Goal: Task Accomplishment & Management: Manage account settings

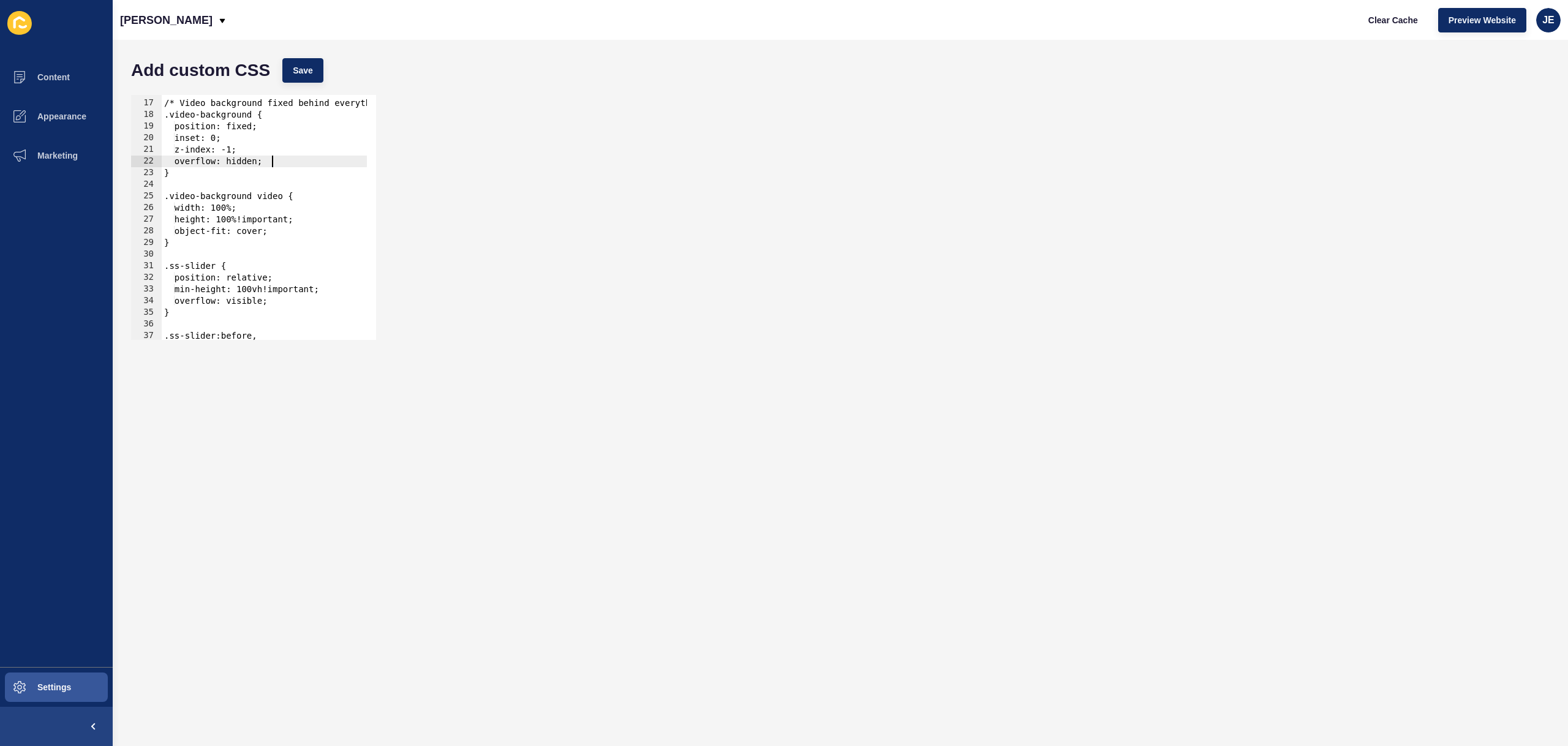
scroll to position [184, 0]
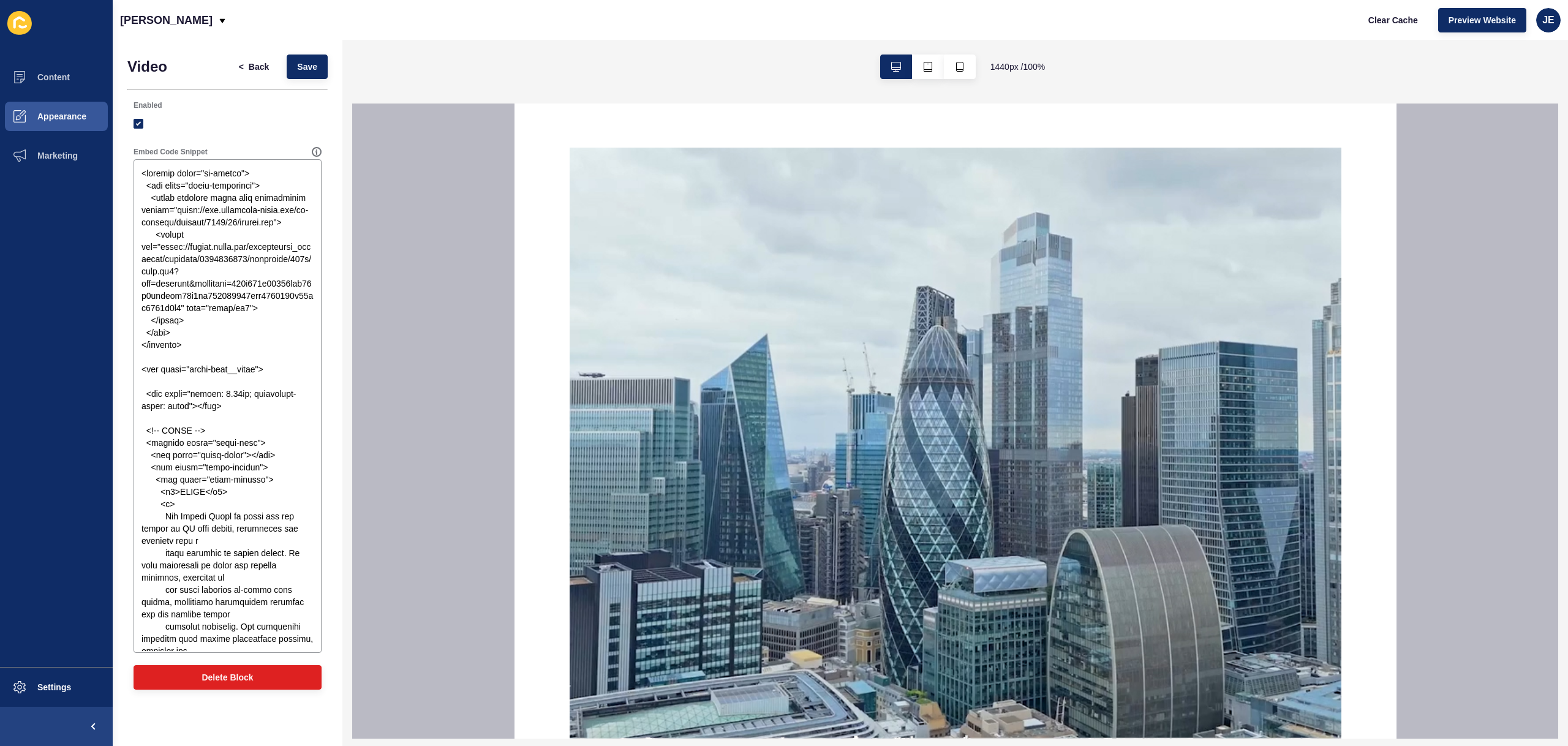
scroll to position [2030, 0]
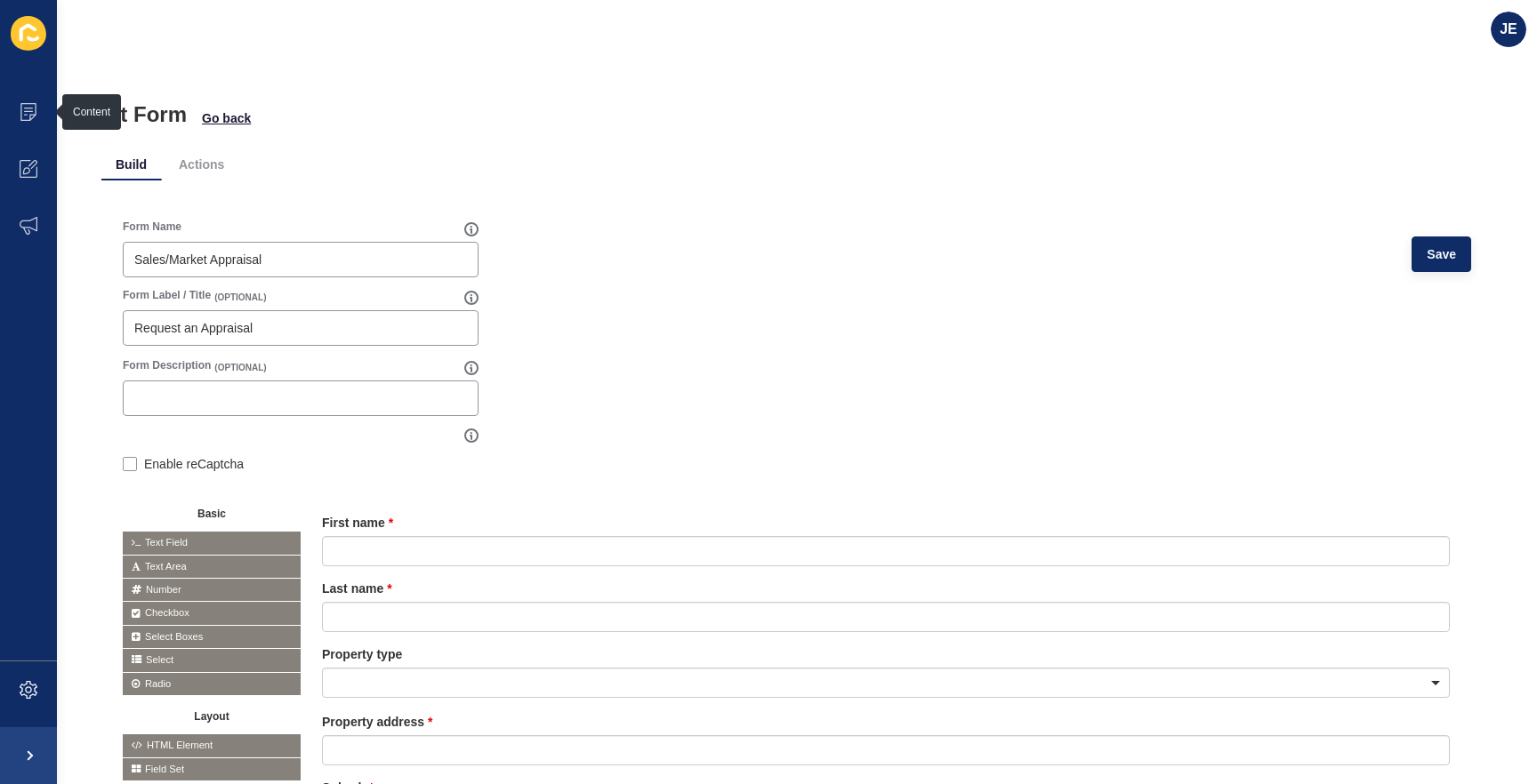
click at [21, 119] on icon at bounding box center [28, 112] width 17 height 17
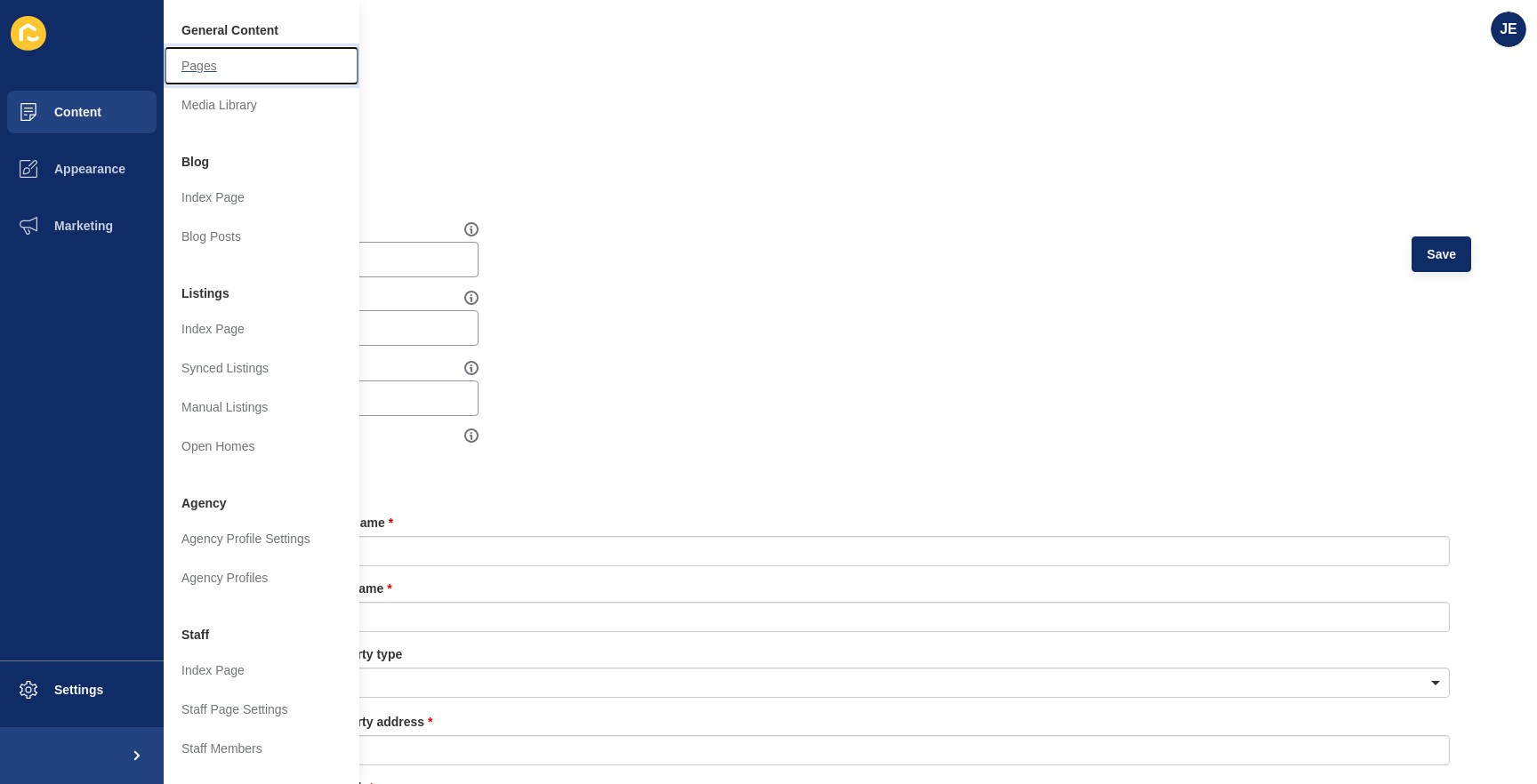
click at [183, 68] on link "Pages" at bounding box center [261, 66] width 195 height 39
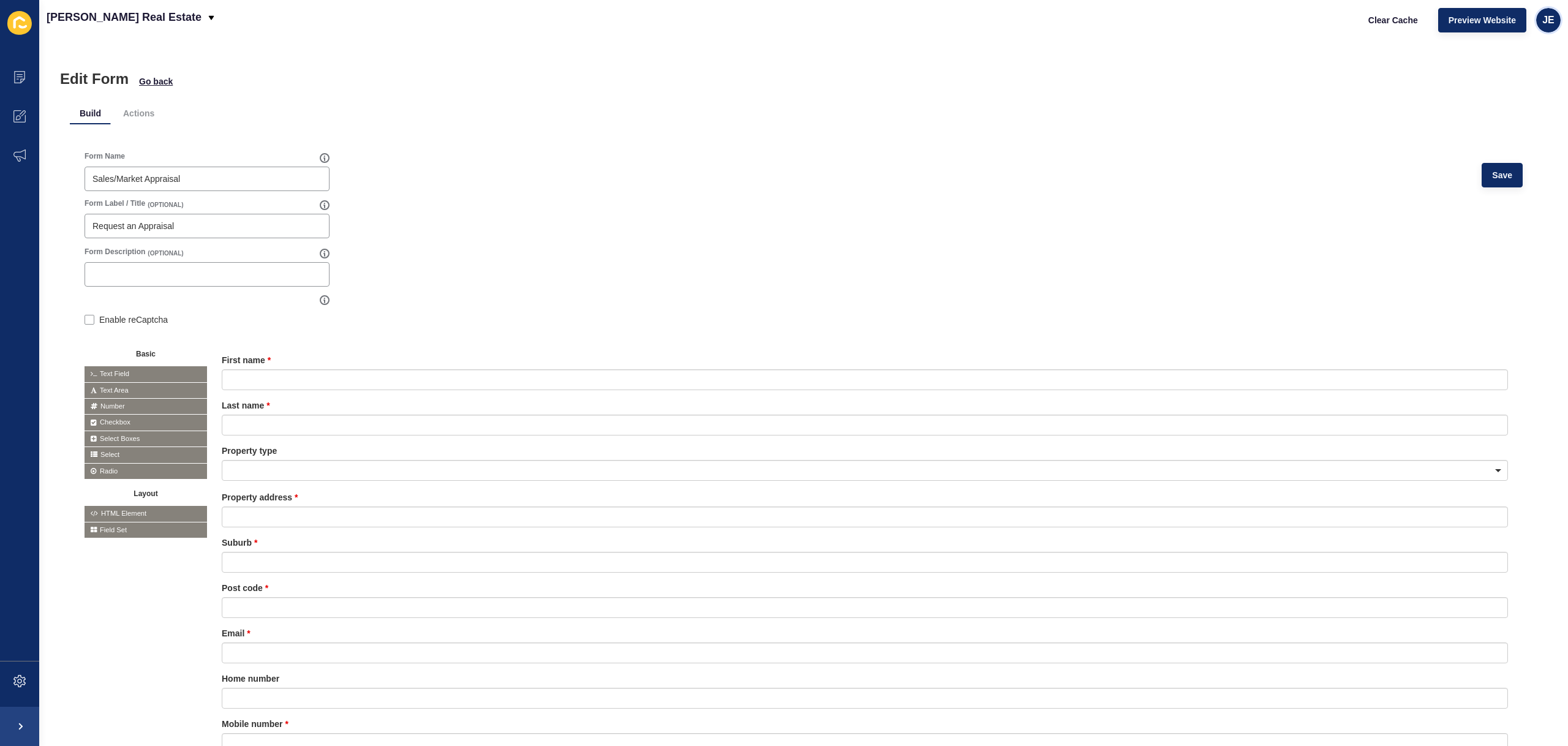
click at [1058, 27] on div "JE" at bounding box center [1549, 20] width 25 height 25
click at [1058, 97] on link "Logout" at bounding box center [1519, 102] width 90 height 27
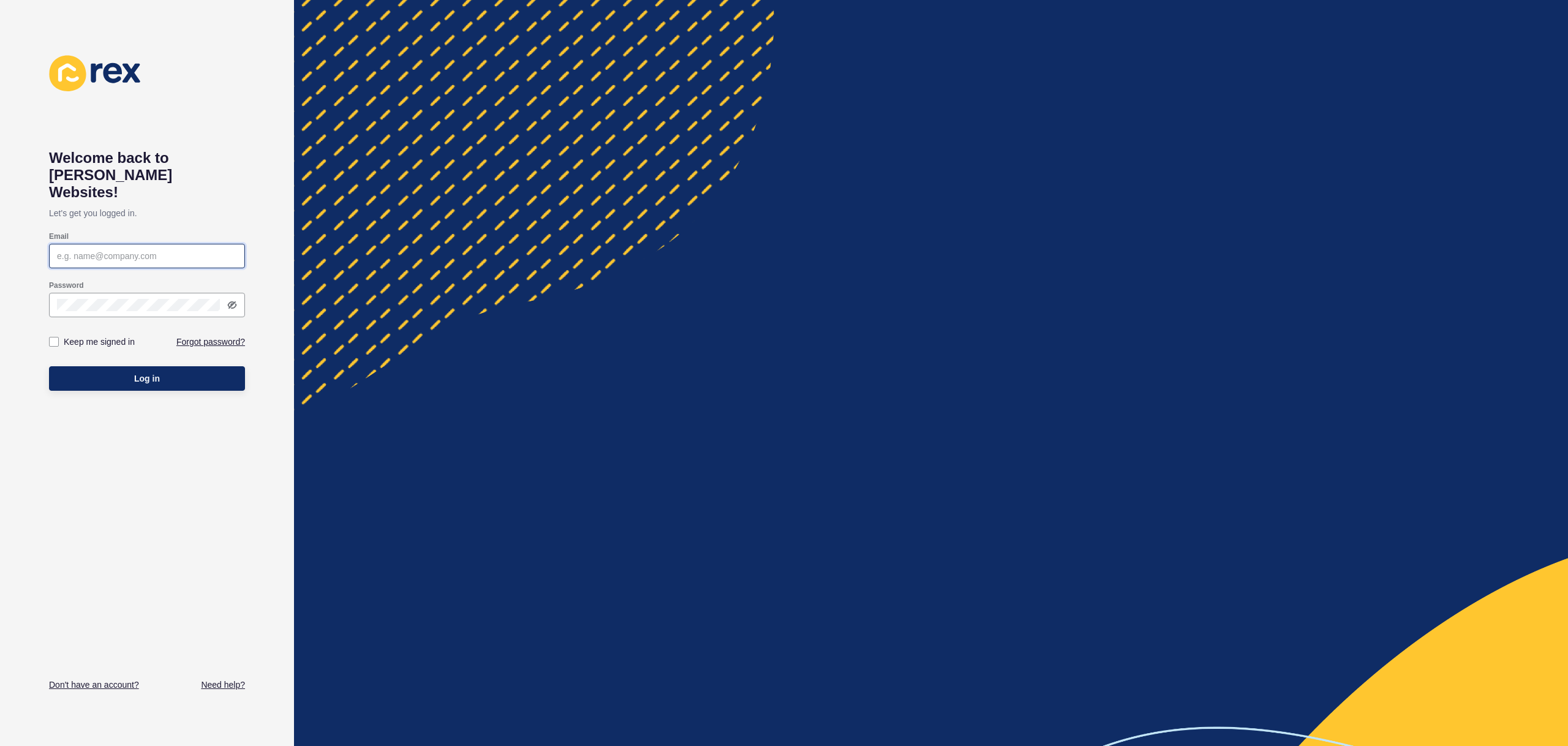
type input "[EMAIL_ADDRESS][PERSON_NAME][DOMAIN_NAME]"
click at [164, 366] on button "Log in" at bounding box center [147, 378] width 196 height 25
